Goal: Find specific page/section: Find specific page/section

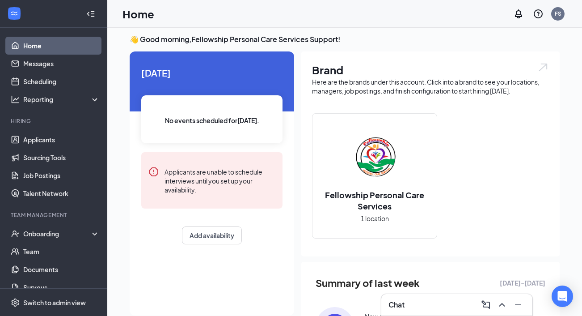
scroll to position [5, 0]
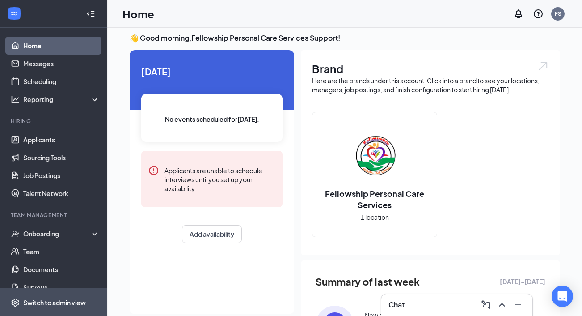
click at [80, 304] on div "Switch to admin view" at bounding box center [54, 302] width 63 height 9
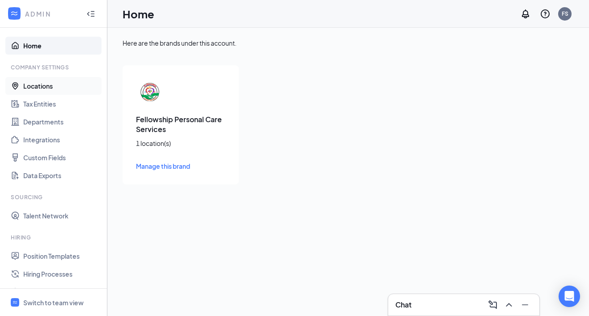
click at [51, 88] on link "Locations" at bounding box center [61, 86] width 76 height 18
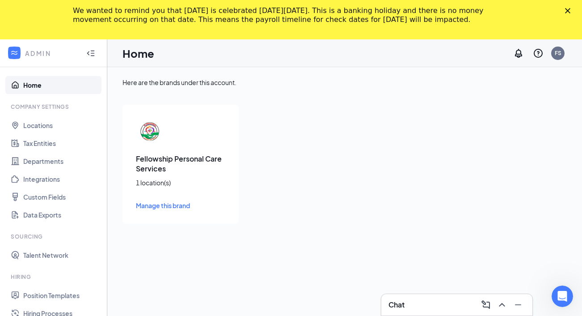
click at [570, 12] on polygon "Close" at bounding box center [567, 10] width 5 height 5
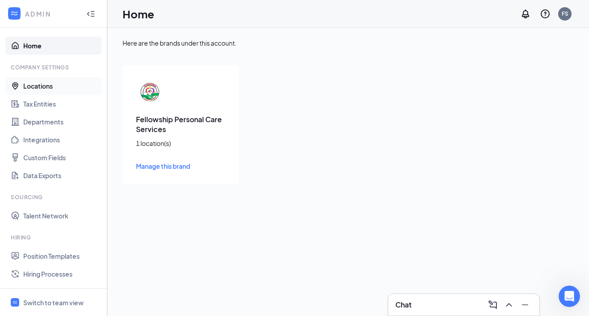
click at [44, 87] on link "Locations" at bounding box center [61, 86] width 76 height 18
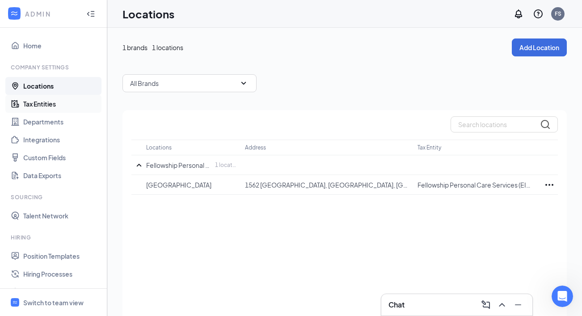
click at [48, 105] on link "Tax Entities" at bounding box center [61, 104] width 76 height 18
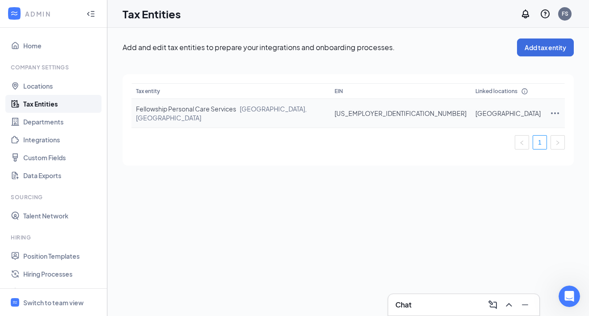
click at [549, 110] on icon "Ellipses" at bounding box center [554, 113] width 11 height 11
click at [327, 199] on div "Add and edit tax entities to prepare your integrations and onboarding processes…" at bounding box center [347, 172] width 481 height 288
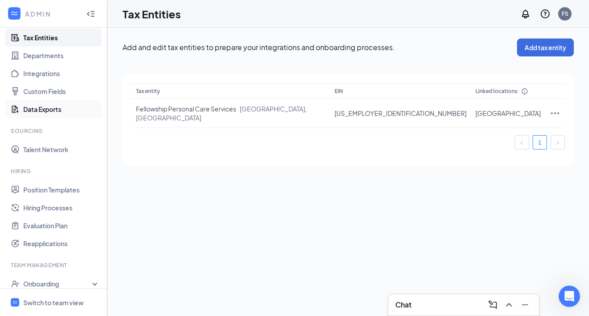
scroll to position [77, 0]
